Goal: Task Accomplishment & Management: Use online tool/utility

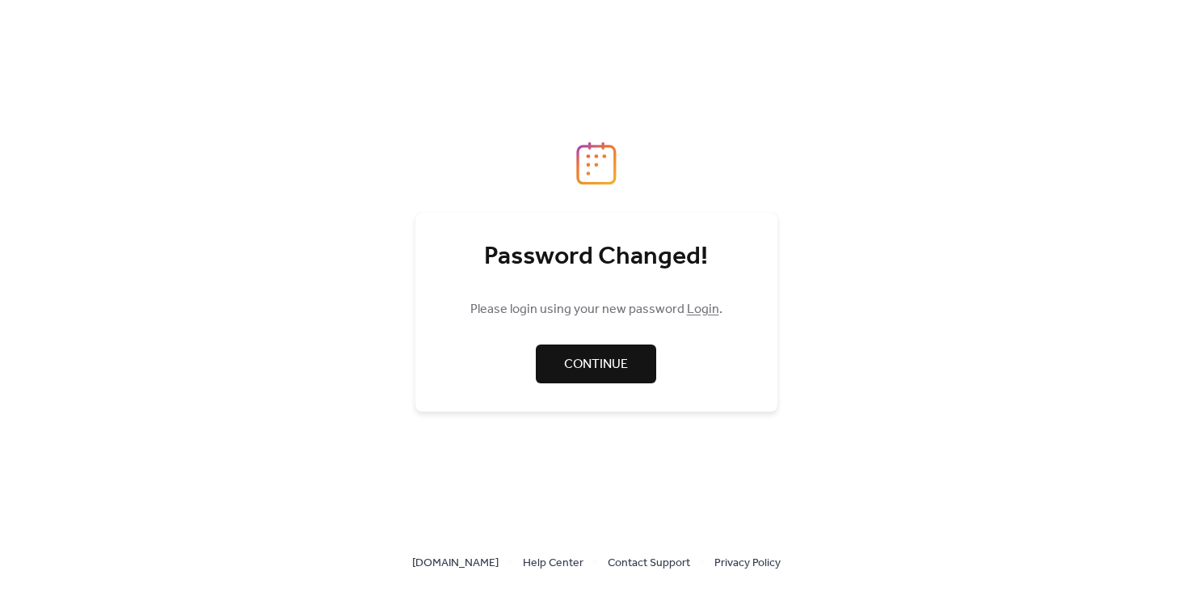
click at [543, 359] on link "Continue" at bounding box center [596, 363] width 120 height 39
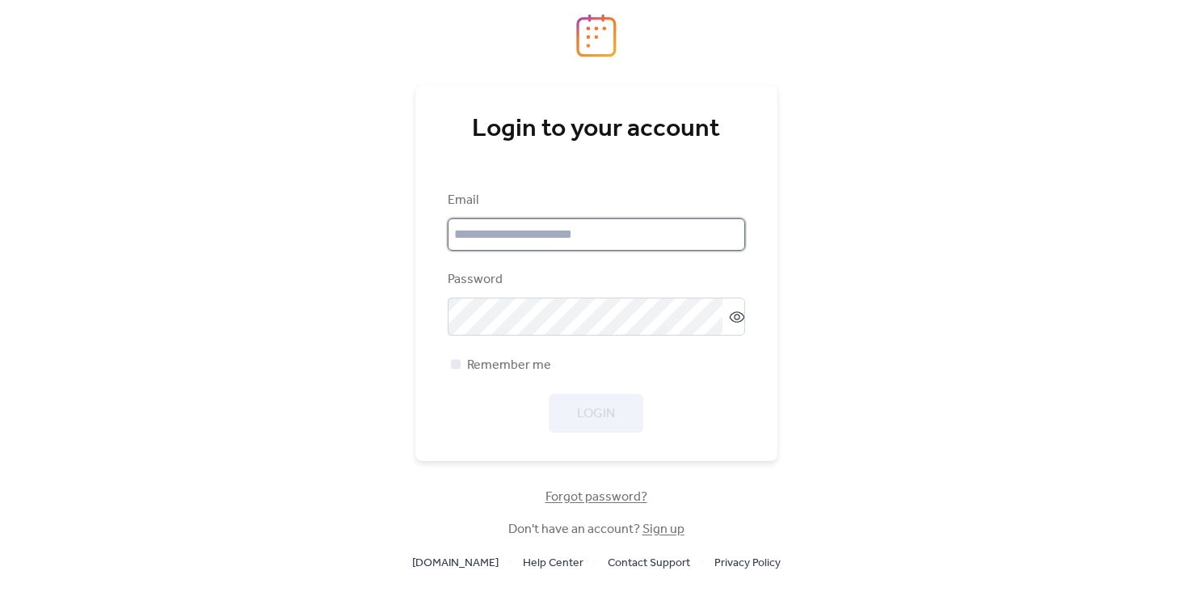
click at [504, 238] on input "email" at bounding box center [596, 234] width 297 height 32
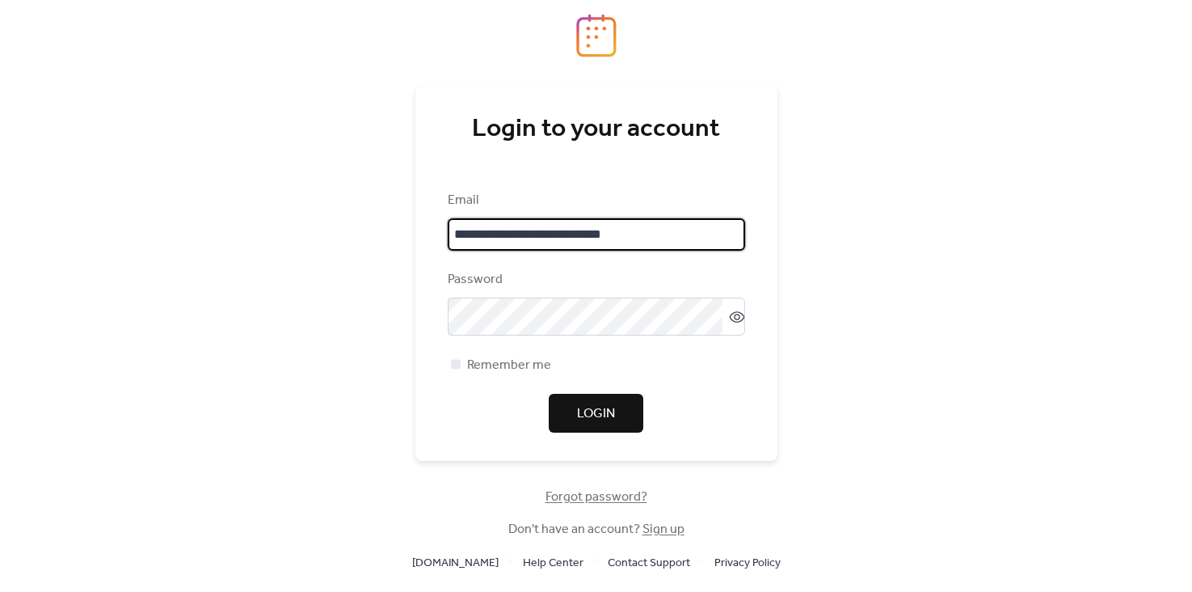
drag, startPoint x: 497, startPoint y: 236, endPoint x: 419, endPoint y: 229, distance: 77.9
click at [448, 229] on input "**********" at bounding box center [596, 234] width 297 height 32
type input "**********"
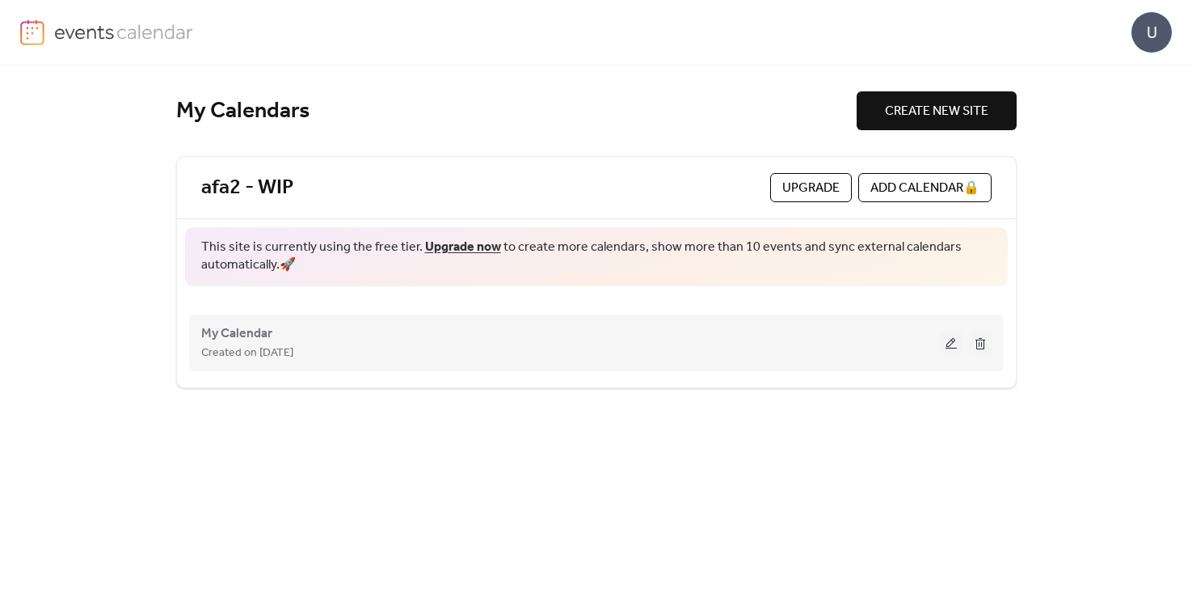
click at [451, 352] on div "Created on [DATE]" at bounding box center [570, 352] width 739 height 19
click at [956, 342] on button at bounding box center [951, 343] width 23 height 24
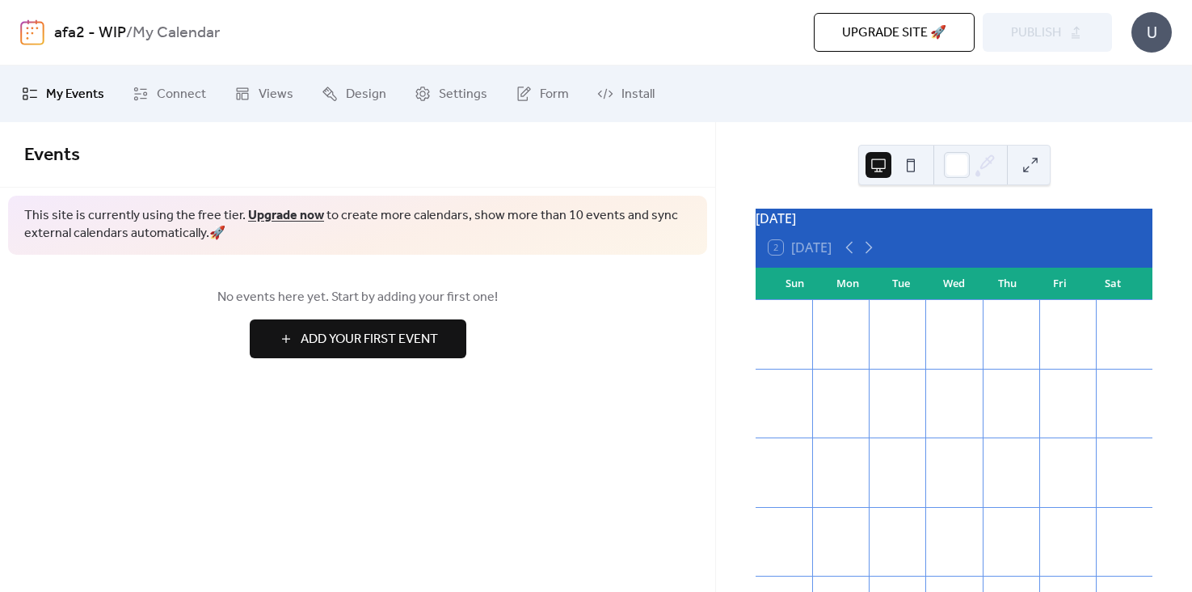
click at [345, 346] on span "Add Your First Event" at bounding box center [369, 339] width 137 height 19
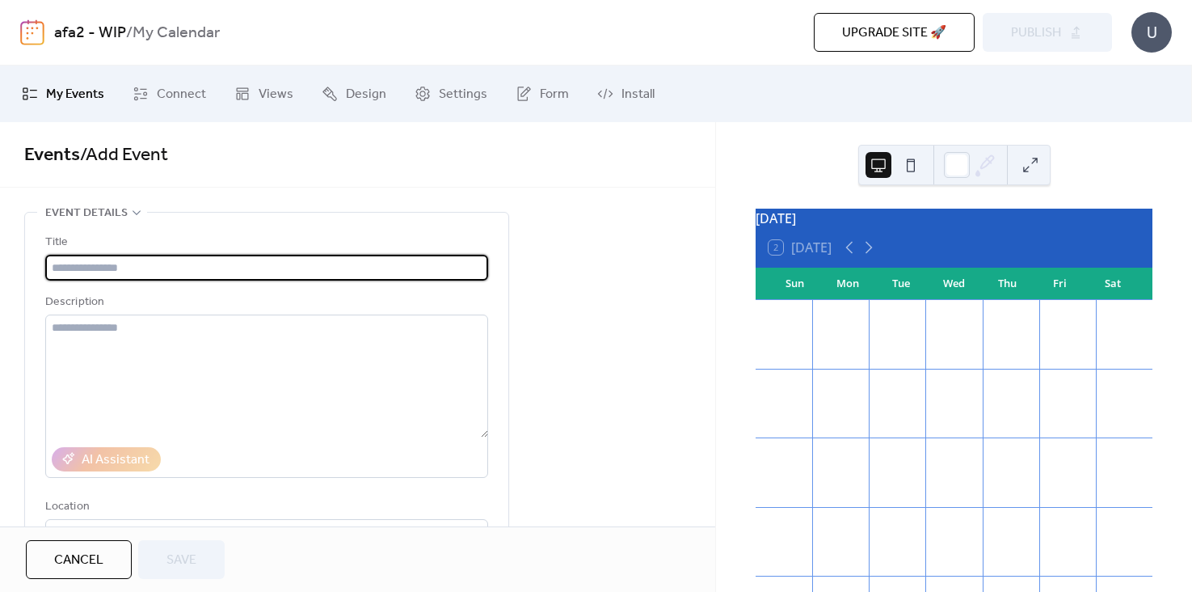
click at [113, 546] on button "Cancel" at bounding box center [79, 559] width 106 height 39
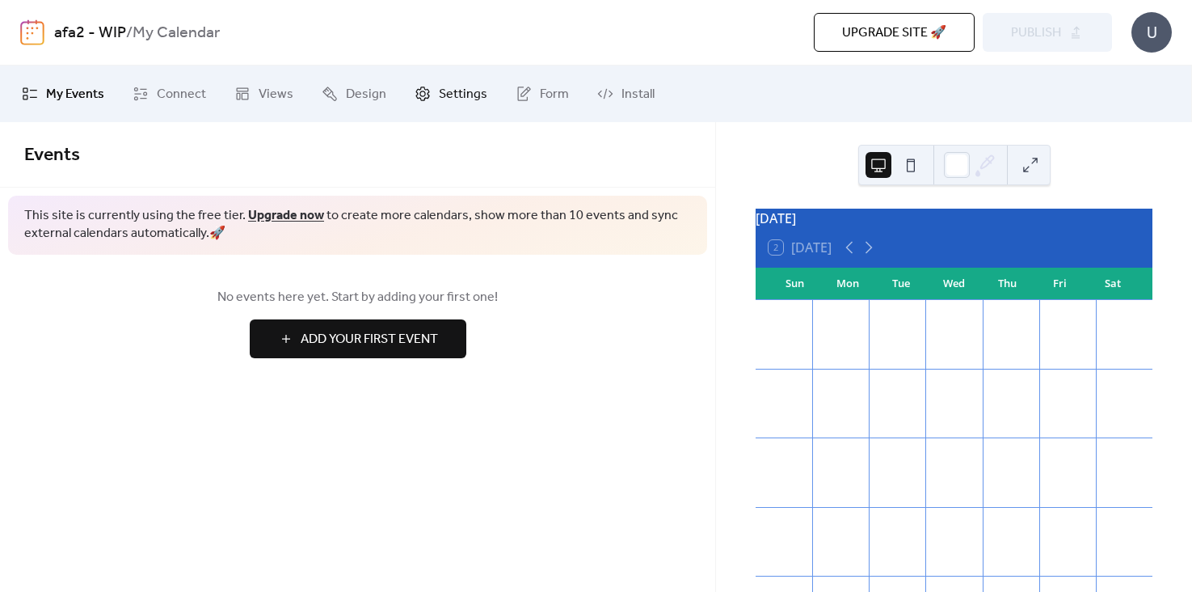
click at [463, 99] on span "Settings" at bounding box center [463, 94] width 48 height 19
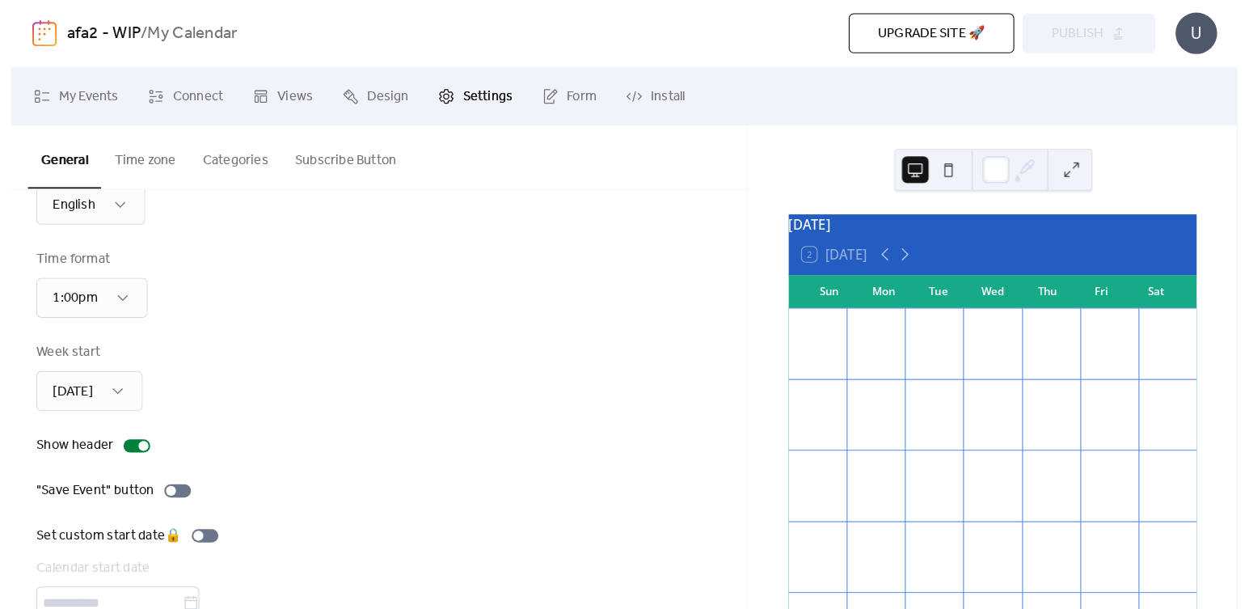
scroll to position [157, 0]
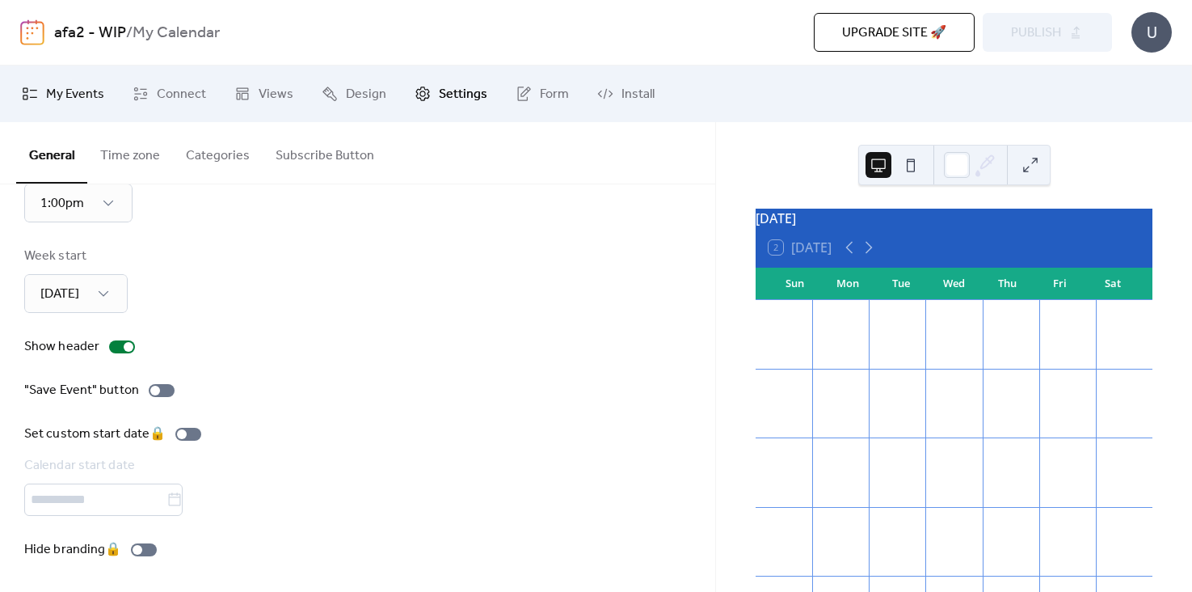
click at [53, 94] on span "My Events" at bounding box center [75, 94] width 58 height 19
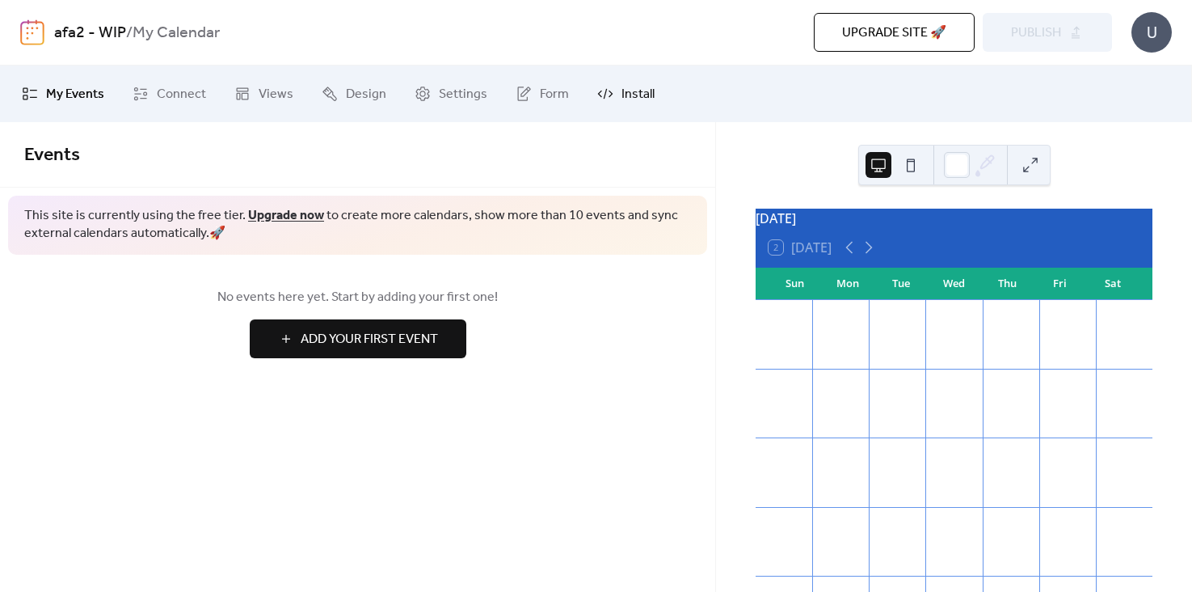
click at [644, 95] on span "Install" at bounding box center [637, 94] width 33 height 19
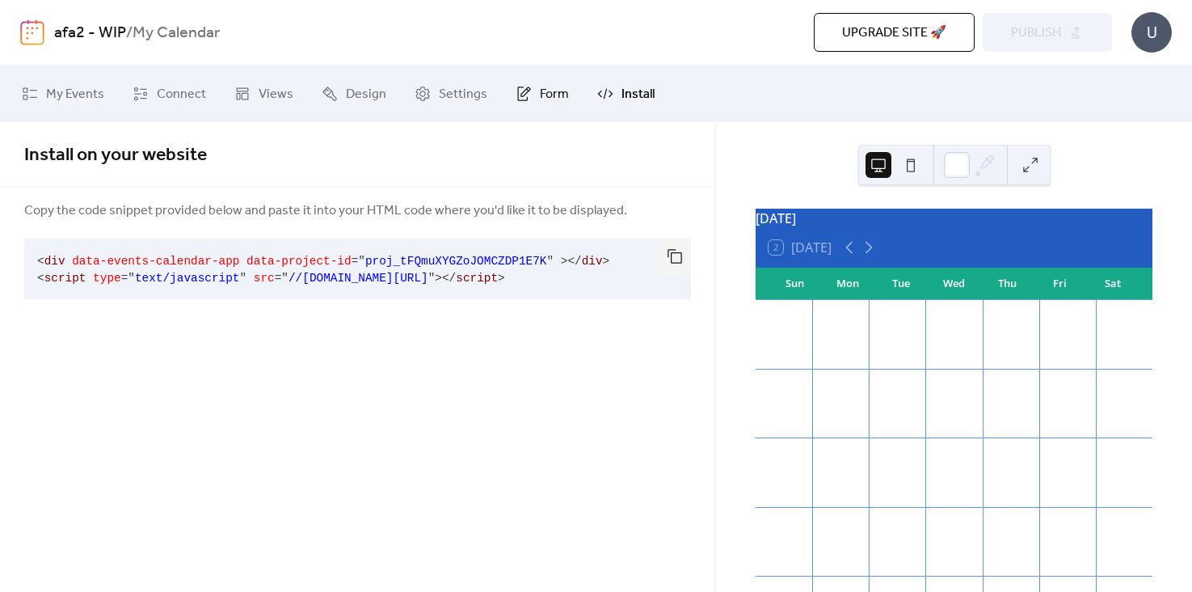
click at [550, 95] on span "Form" at bounding box center [554, 94] width 29 height 19
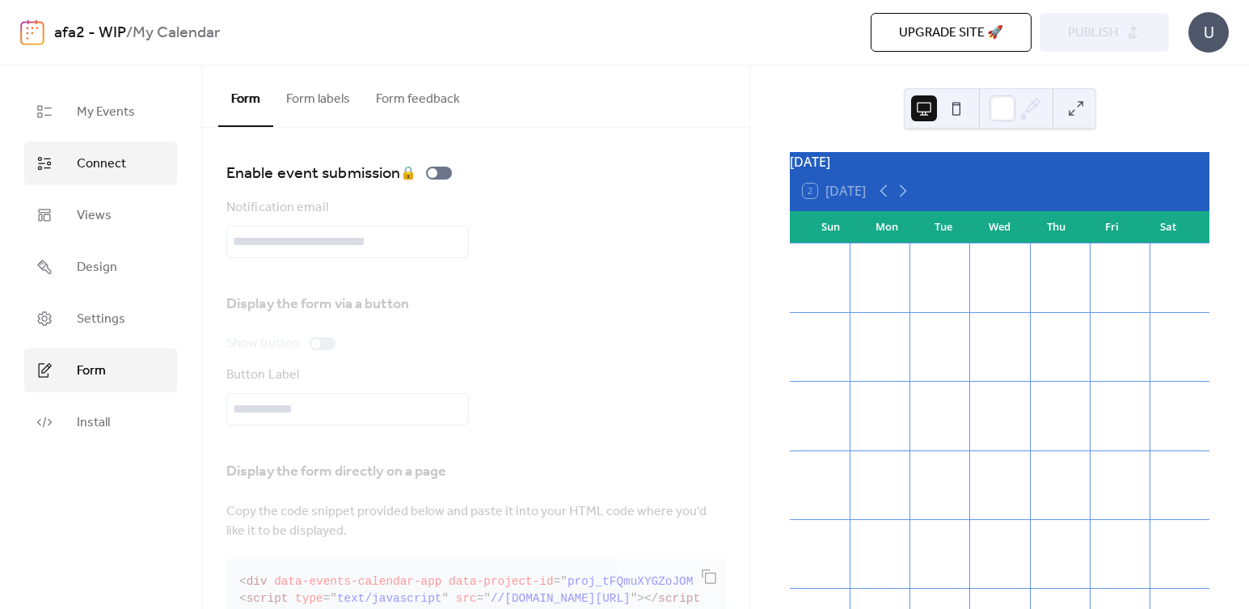
click at [101, 150] on link "Connect" at bounding box center [100, 163] width 153 height 44
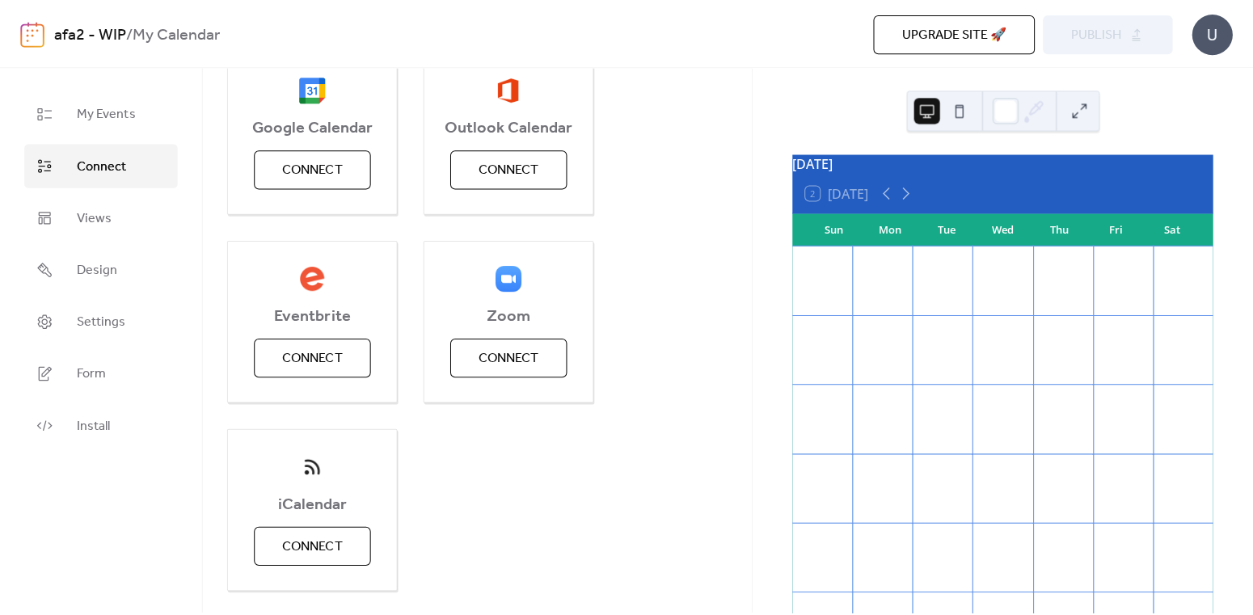
scroll to position [256, 0]
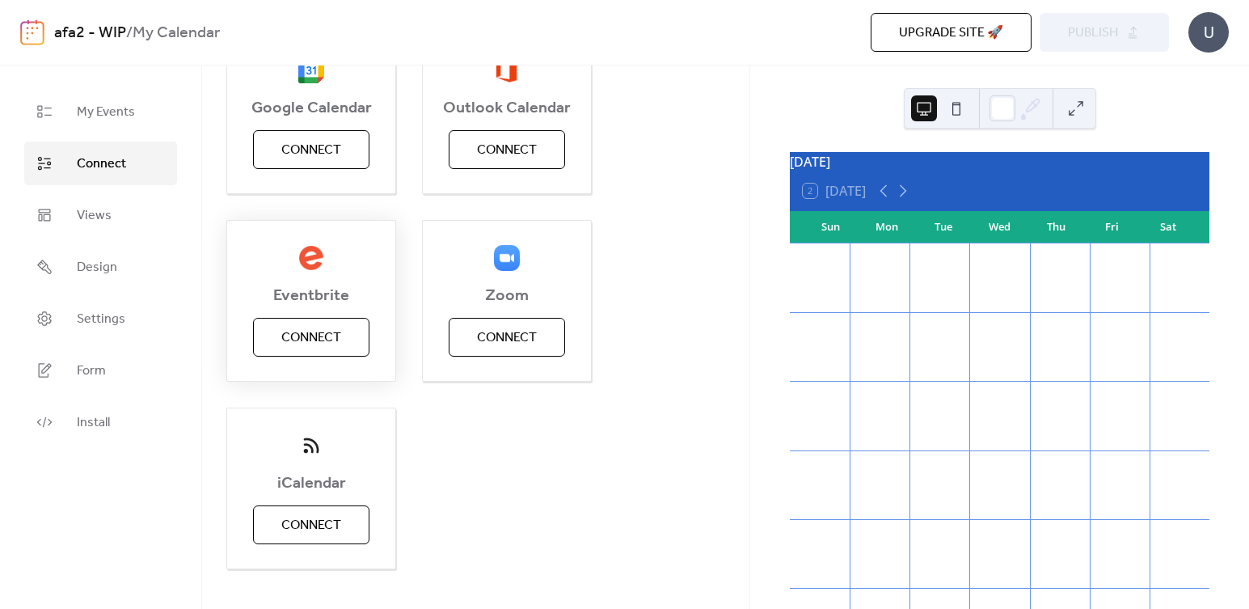
click at [327, 325] on button "Connect" at bounding box center [311, 337] width 116 height 39
